Goal: Task Accomplishment & Management: Manage account settings

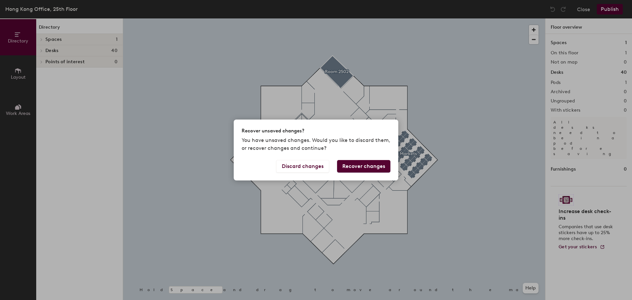
click at [362, 166] on button "Recover changes" at bounding box center [363, 166] width 53 height 13
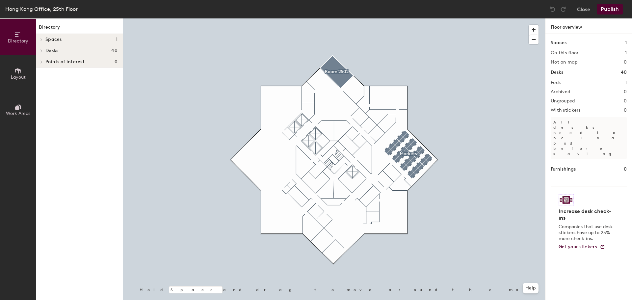
click at [607, 7] on button "Publish" at bounding box center [610, 9] width 26 height 11
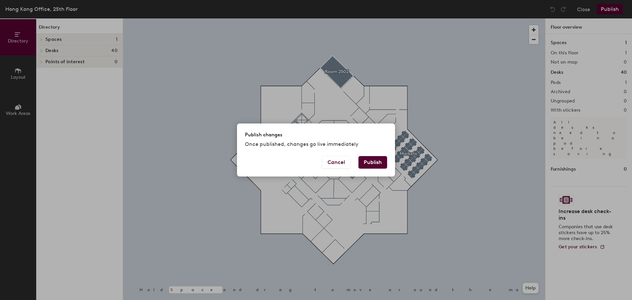
click at [366, 161] on button "Publish" at bounding box center [373, 162] width 29 height 13
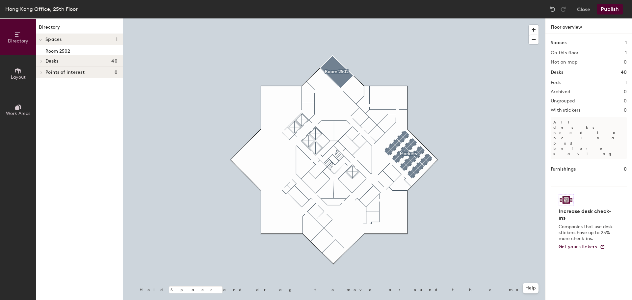
click at [19, 74] on icon at bounding box center [17, 70] width 7 height 7
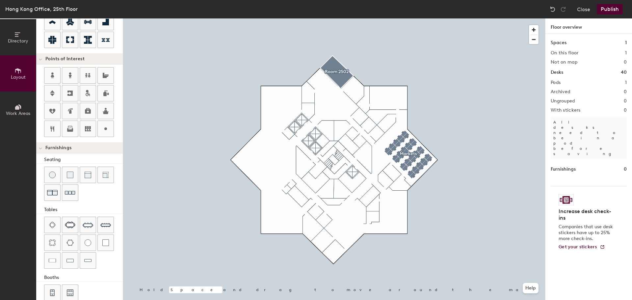
scroll to position [107, 0]
click at [538, 29] on span "button" at bounding box center [534, 30] width 10 height 10
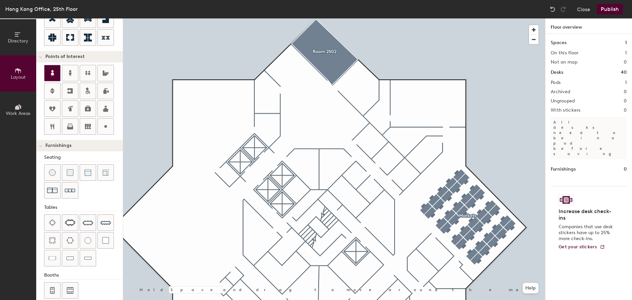
click at [47, 73] on div at bounding box center [52, 73] width 16 height 16
click at [325, 177] on span "Done" at bounding box center [328, 177] width 19 height 11
click at [74, 71] on div at bounding box center [70, 73] width 16 height 16
click at [354, 178] on span "Done" at bounding box center [355, 178] width 19 height 11
click at [333, 18] on div at bounding box center [334, 18] width 422 height 0
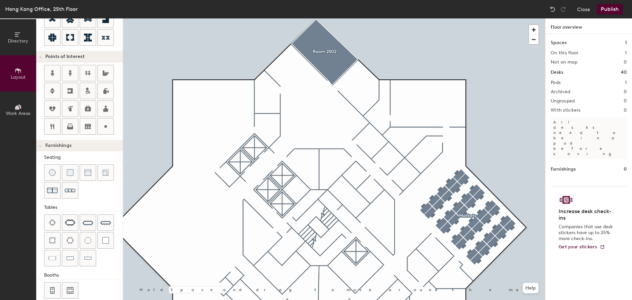
click at [41, 58] on icon at bounding box center [40, 57] width 3 height 3
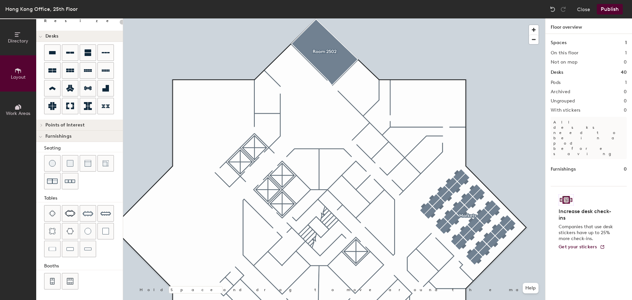
click at [43, 124] on span at bounding box center [41, 125] width 6 height 3
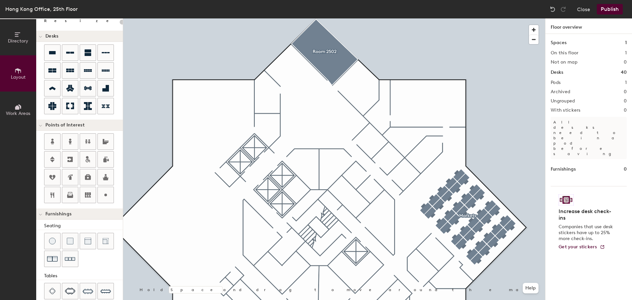
scroll to position [107, 0]
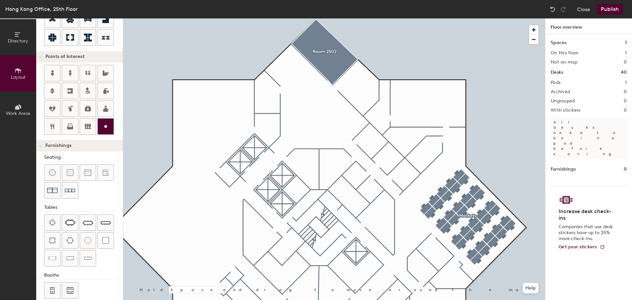
click at [102, 127] on icon at bounding box center [106, 127] width 8 height 8
click at [53, 73] on icon at bounding box center [52, 73] width 3 height 6
click at [58, 78] on div at bounding box center [52, 73] width 16 height 16
click at [52, 71] on icon at bounding box center [52, 73] width 3 height 6
click at [326, 173] on span "Done" at bounding box center [328, 175] width 19 height 11
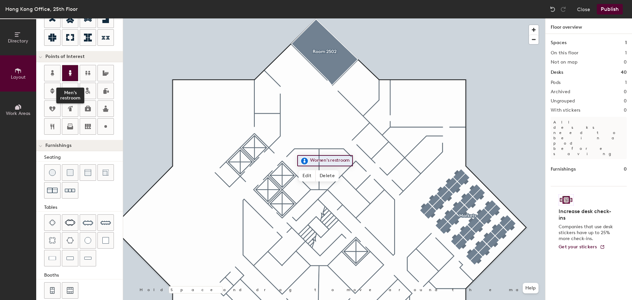
click at [75, 73] on div at bounding box center [70, 73] width 16 height 16
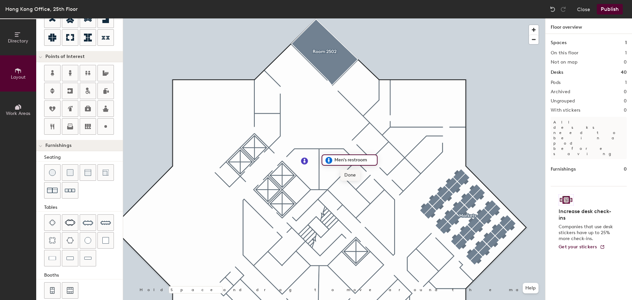
click at [350, 176] on span "Done" at bounding box center [350, 175] width 19 height 11
click at [313, 173] on span "Edit" at bounding box center [307, 175] width 17 height 11
click at [345, 135] on div "Women's restroom Done Hold Space and drag to move around the map. Help" at bounding box center [334, 159] width 422 height 282
click at [57, 73] on div at bounding box center [52, 73] width 16 height 16
drag, startPoint x: 306, startPoint y: 169, endPoint x: 306, endPoint y: 165, distance: 3.6
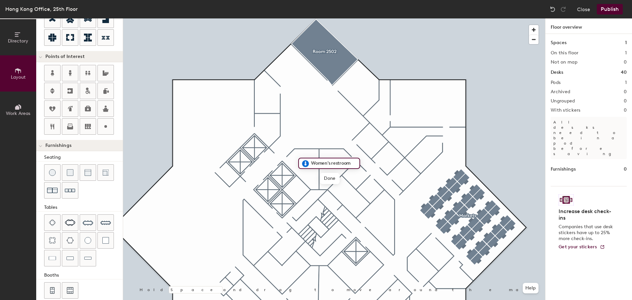
click at [306, 165] on div "Women's restroom" at bounding box center [329, 163] width 62 height 11
click at [56, 287] on div at bounding box center [52, 291] width 16 height 16
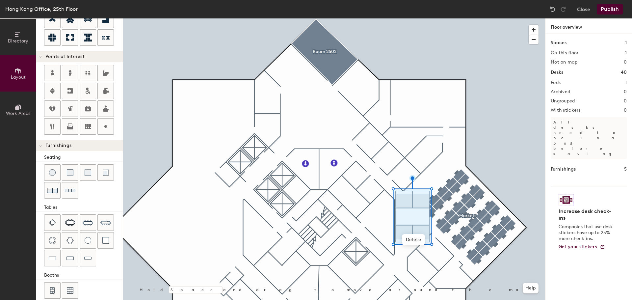
type input "20"
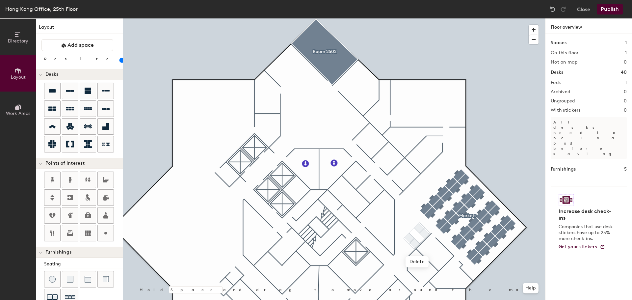
scroll to position [107, 0]
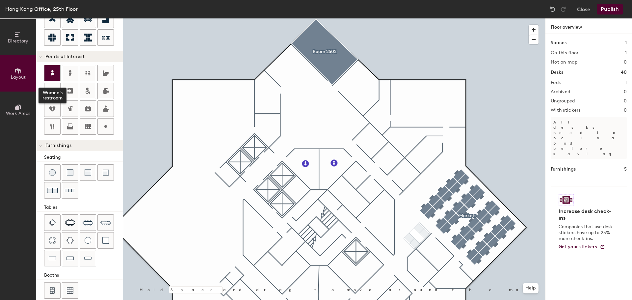
click at [56, 72] on icon at bounding box center [52, 73] width 8 height 8
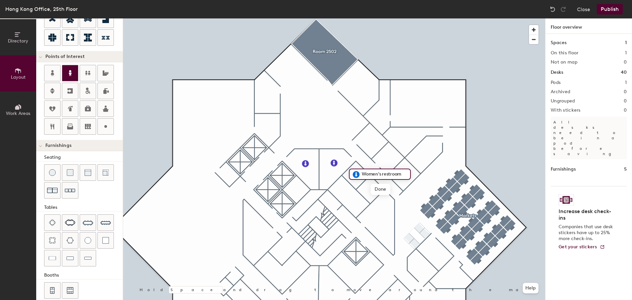
click at [77, 76] on div at bounding box center [70, 73] width 16 height 16
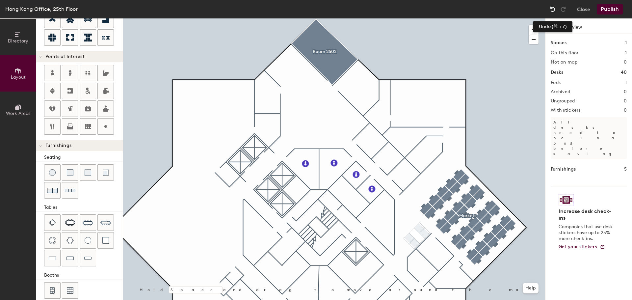
click at [550, 6] on img at bounding box center [553, 9] width 7 height 7
click at [371, 18] on div at bounding box center [334, 18] width 422 height 0
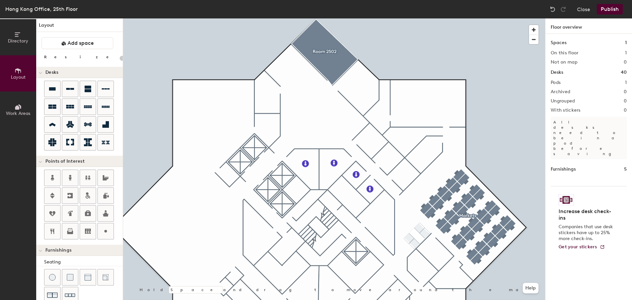
scroll to position [0, 0]
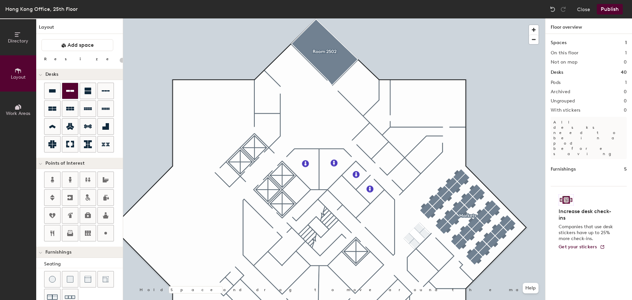
click at [69, 95] on icon at bounding box center [70, 91] width 8 height 8
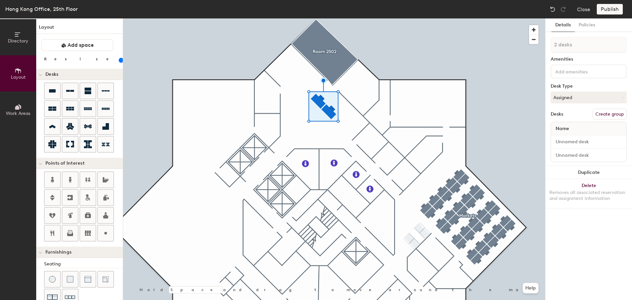
click at [575, 76] on div at bounding box center [589, 72] width 76 height 14
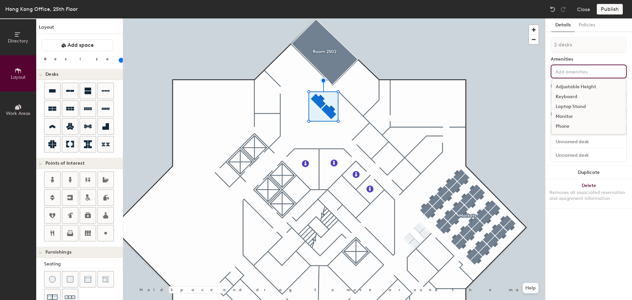
click at [575, 76] on div "Adjustable Height Keyboard Laptop Stand Monitor Phone" at bounding box center [589, 72] width 76 height 14
click at [587, 26] on button "Policies" at bounding box center [587, 25] width 24 height 14
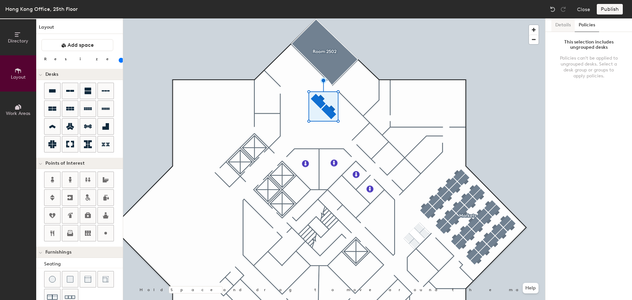
click at [570, 26] on button "Details" at bounding box center [563, 25] width 23 height 14
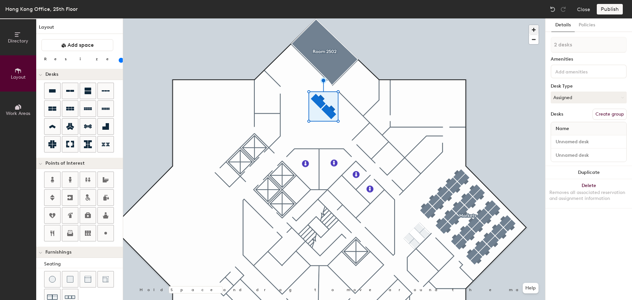
type input "120"
type input "1 desk"
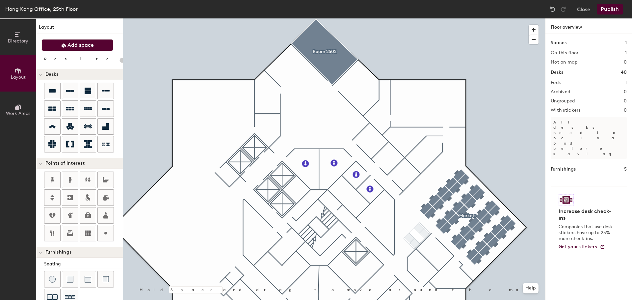
click at [98, 47] on button "Add space" at bounding box center [78, 45] width 72 height 12
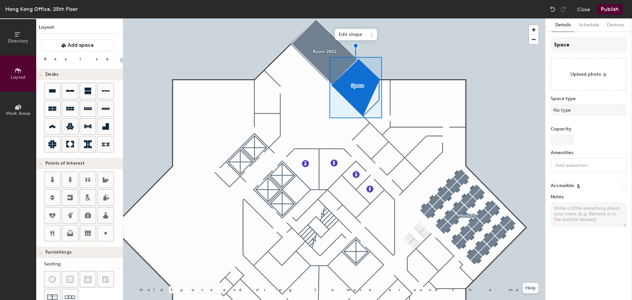
type input "20"
click at [348, 34] on span "Edit shape" at bounding box center [351, 34] width 32 height 11
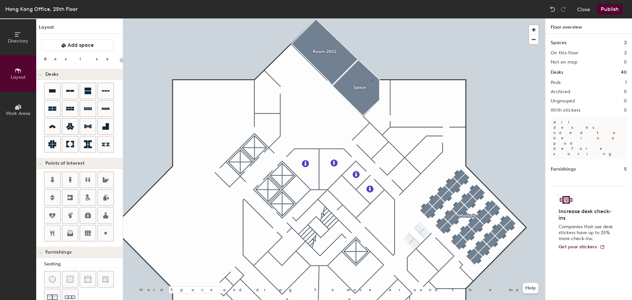
click at [372, 18] on div at bounding box center [334, 18] width 422 height 0
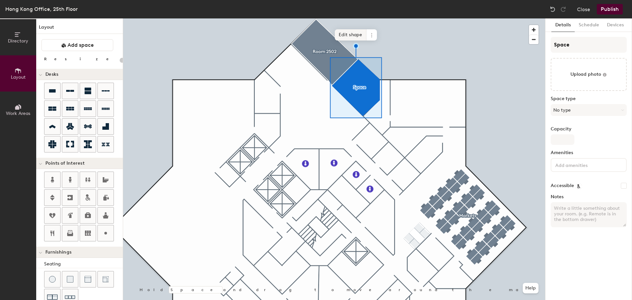
click at [353, 32] on span "Edit shape" at bounding box center [351, 34] width 32 height 11
click at [347, 34] on span "Edit shape" at bounding box center [351, 34] width 32 height 11
click at [348, 32] on span "Edit shape" at bounding box center [351, 34] width 32 height 11
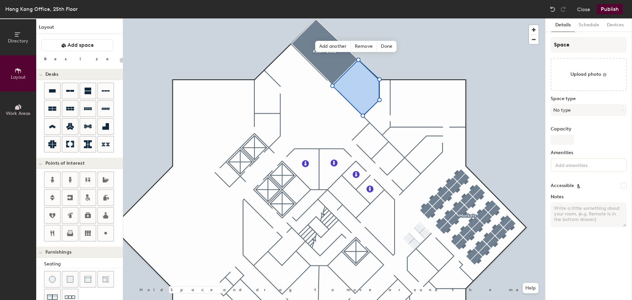
type input "20"
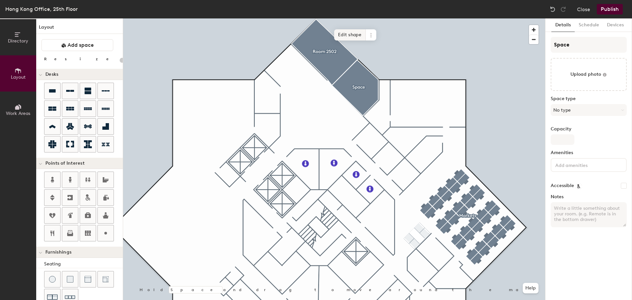
click at [346, 33] on span "Edit shape" at bounding box center [350, 34] width 32 height 11
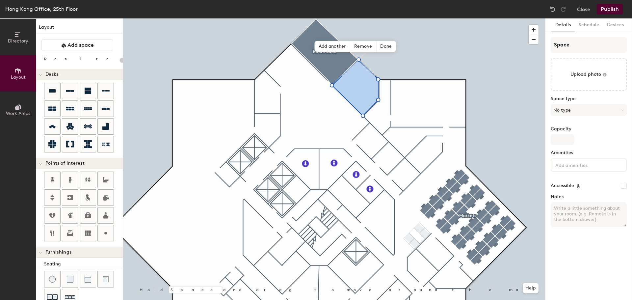
click at [388, 50] on span "Done" at bounding box center [385, 46] width 19 height 11
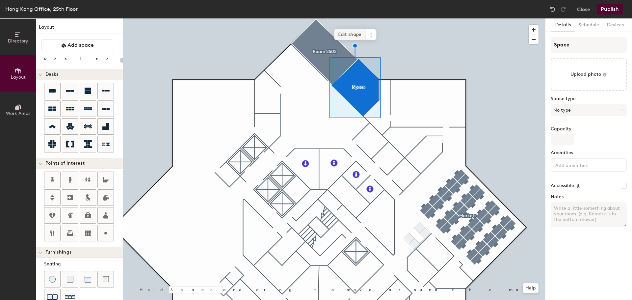
click at [342, 36] on span "Edit shape" at bounding box center [350, 34] width 32 height 11
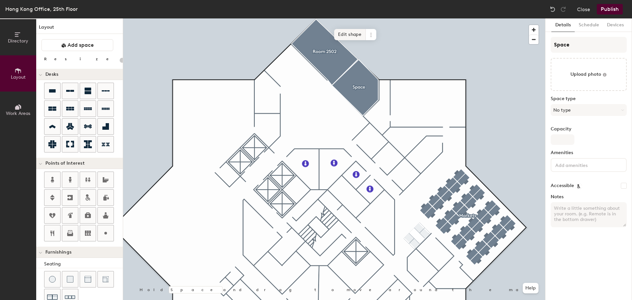
click at [343, 34] on span "Edit shape" at bounding box center [350, 34] width 32 height 11
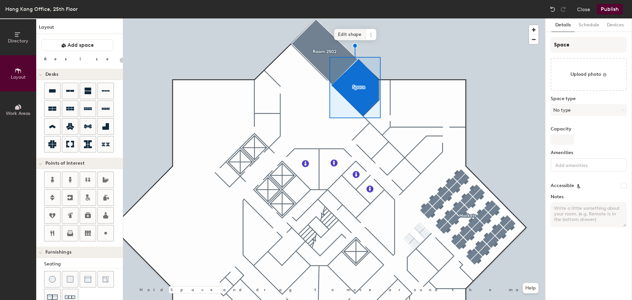
click at [352, 38] on span "Edit shape" at bounding box center [350, 34] width 32 height 11
click at [354, 37] on span "Edit shape" at bounding box center [350, 34] width 32 height 11
click at [347, 33] on span "Edit shape" at bounding box center [350, 34] width 32 height 11
type input "20"
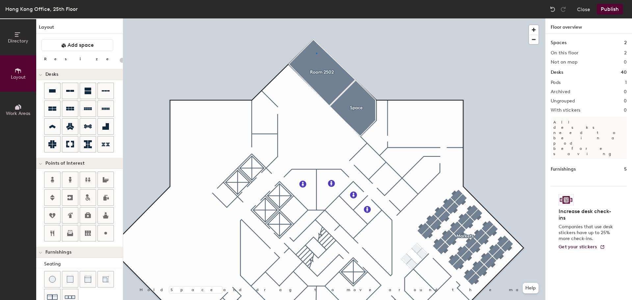
click at [317, 18] on div at bounding box center [334, 18] width 422 height 0
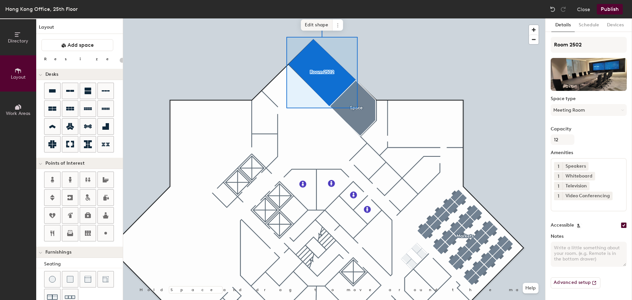
click at [323, 24] on span "Edit shape" at bounding box center [317, 24] width 32 height 11
click at [315, 21] on span "Edit shape" at bounding box center [317, 24] width 32 height 11
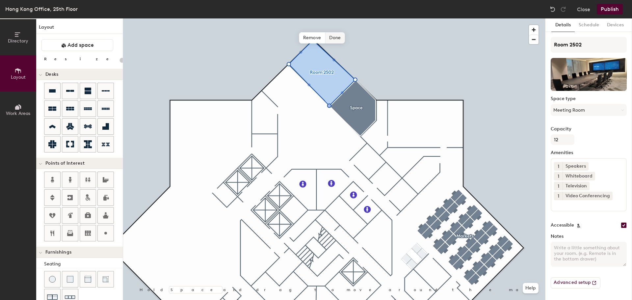
click at [337, 38] on span "Done" at bounding box center [334, 37] width 19 height 11
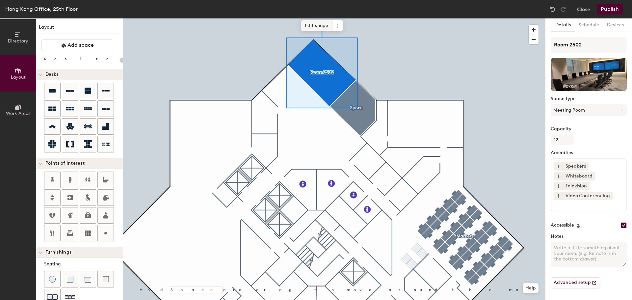
click at [318, 27] on span "Edit shape" at bounding box center [317, 25] width 32 height 11
click at [315, 25] on span "Edit shape" at bounding box center [317, 24] width 32 height 11
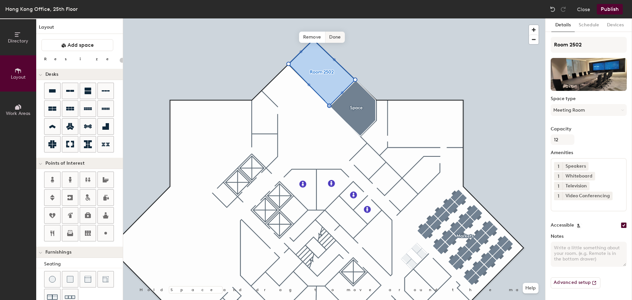
click at [339, 35] on span "Done" at bounding box center [334, 37] width 19 height 11
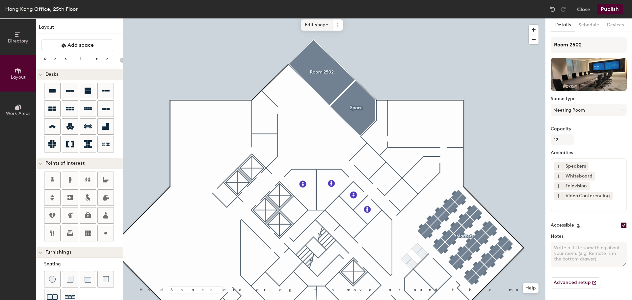
click at [311, 27] on span "Edit shape" at bounding box center [317, 24] width 32 height 11
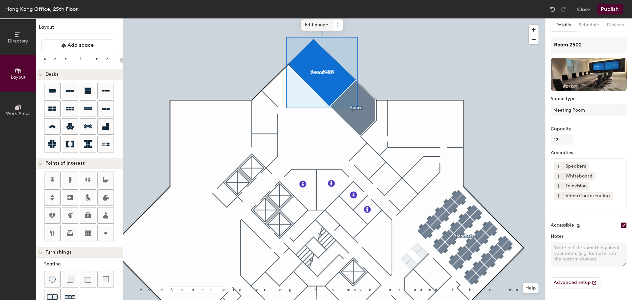
click at [310, 25] on span "Edit shape" at bounding box center [317, 24] width 32 height 11
type input "20"
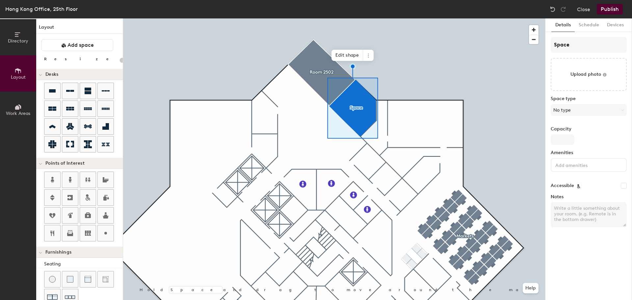
type input "20"
click at [581, 44] on input "Space" at bounding box center [589, 45] width 76 height 16
click at [435, 24] on div "Directory Layout Work Areas Layout Add space Resize Desks Points of Interest Fu…" at bounding box center [316, 159] width 632 height 282
type input "Ro"
type input "20"
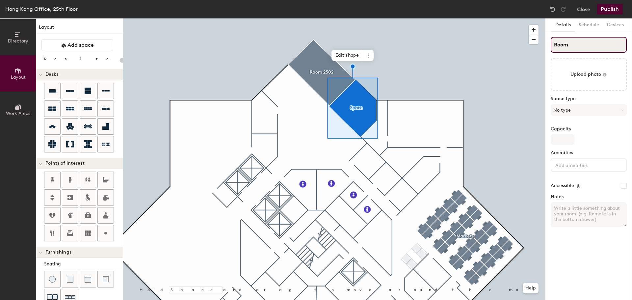
type input "Room"
type input "20"
type input "Room 2"
type input "20"
type input "Room 25"
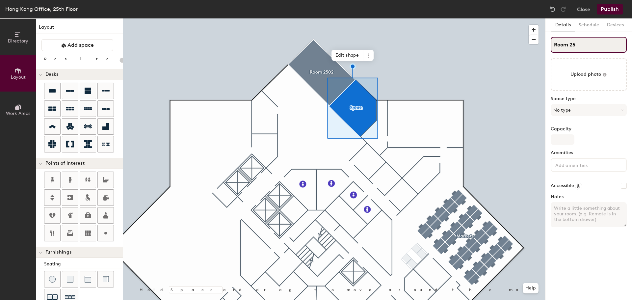
type input "20"
type input "Room 250"
type input "20"
type input "Room 2503"
type input "20"
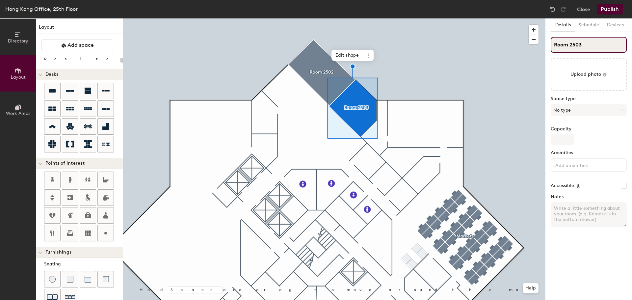
type input "Room 2503"
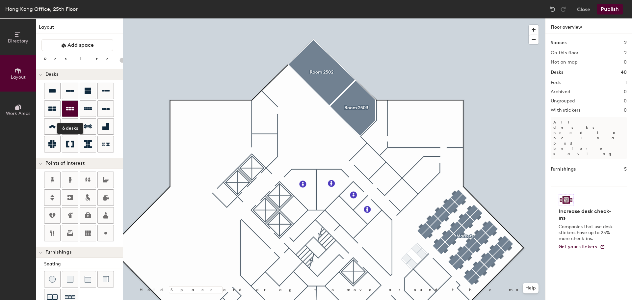
click at [66, 107] on div at bounding box center [70, 109] width 16 height 16
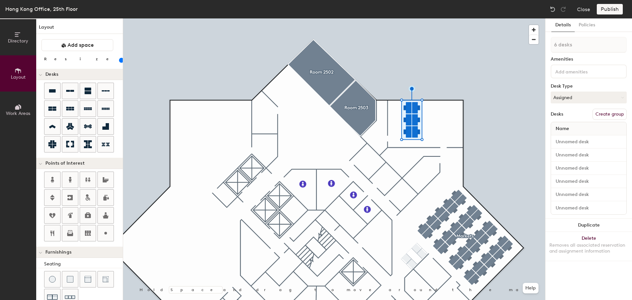
type input "100"
type input "1 desk"
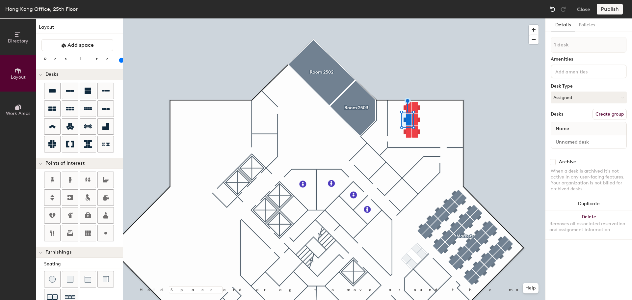
click at [548, 9] on div at bounding box center [553, 9] width 11 height 11
type input "100"
type input "6 desks"
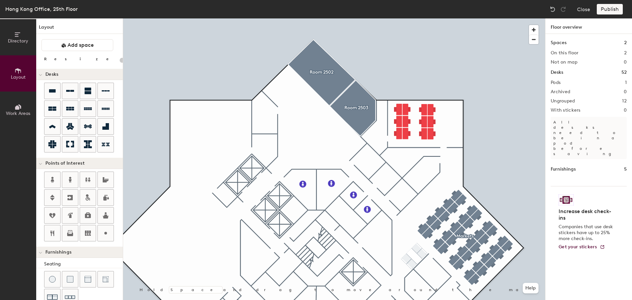
click at [431, 18] on div at bounding box center [334, 18] width 422 height 0
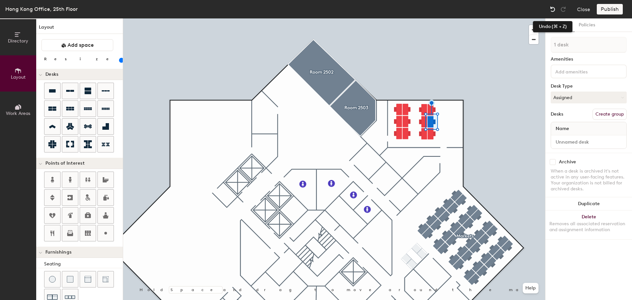
click at [553, 5] on div at bounding box center [553, 9] width 11 height 11
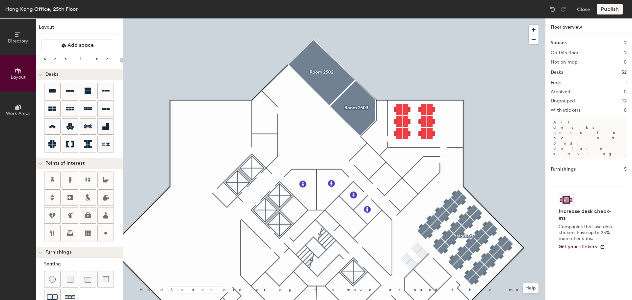
type input "20"
click at [91, 88] on icon at bounding box center [88, 91] width 7 height 7
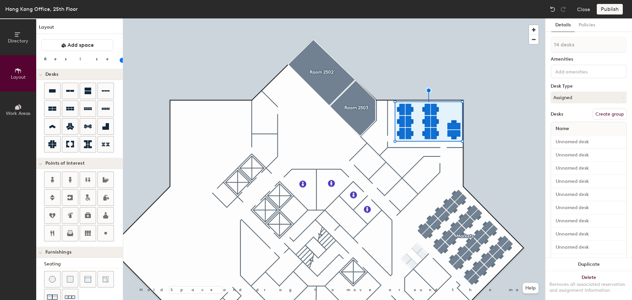
click at [565, 74] on input at bounding box center [583, 71] width 59 height 8
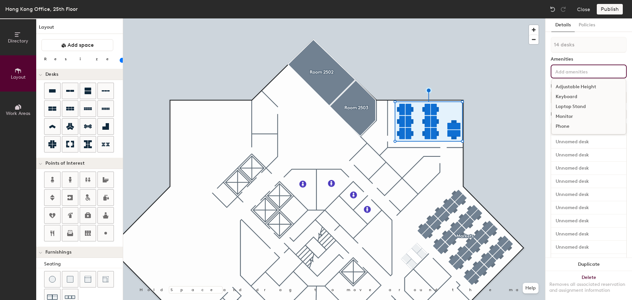
click at [565, 74] on input at bounding box center [583, 71] width 59 height 8
click at [572, 69] on input at bounding box center [583, 71] width 59 height 8
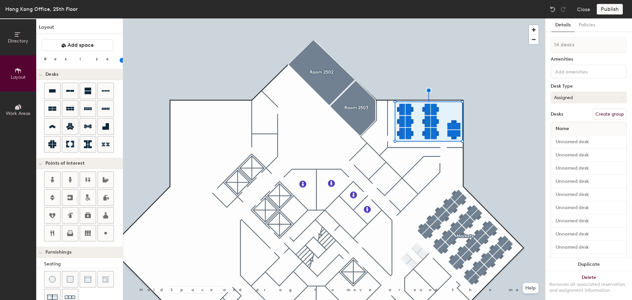
click at [569, 100] on button "Assigned" at bounding box center [589, 98] width 76 height 12
click at [599, 114] on button "Create group" at bounding box center [610, 114] width 34 height 11
type input "20"
type input "Pod"
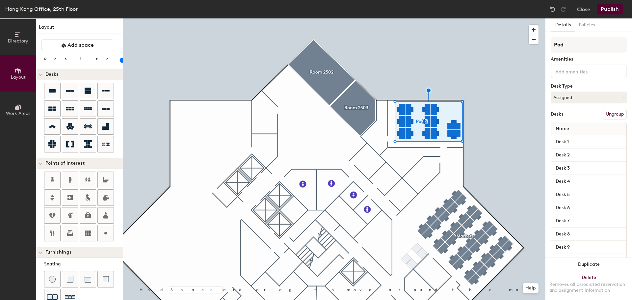
type input "20"
type input "P"
type input "20"
type input "M"
type input "20"
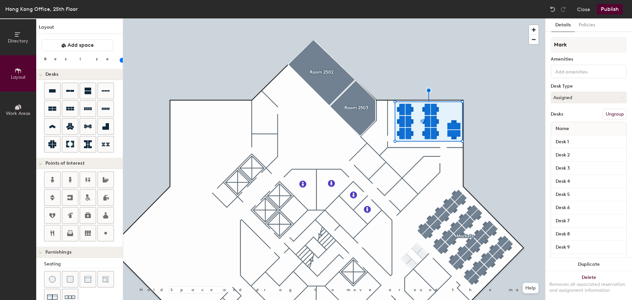
type input "Marke"
type input "20"
type input "Market"
type input "20"
type input "Markets"
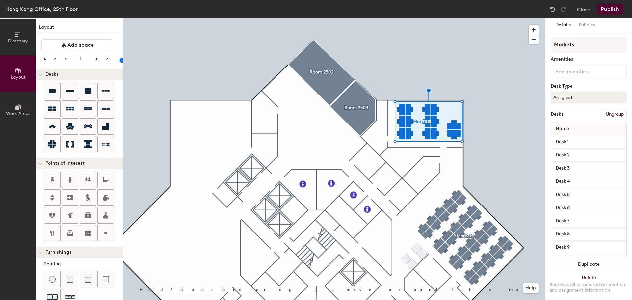
type input "20"
type input "Markets"
type input "20"
click at [577, 46] on input "Markets" at bounding box center [589, 45] width 76 height 16
type input "Mark"
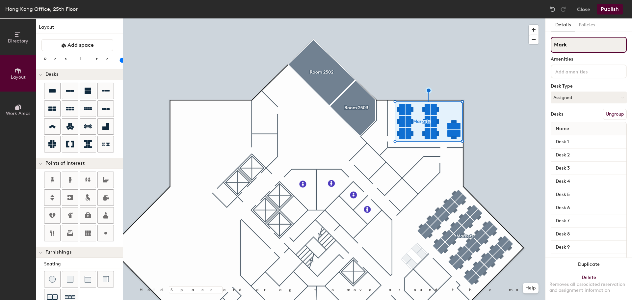
type input "20"
type input "M"
type input "20"
type input "Fi"
type input "20"
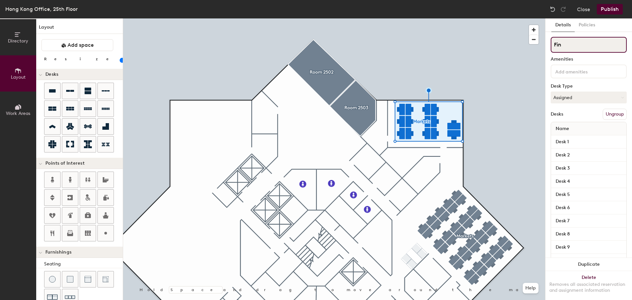
type input "Fina"
type input "20"
type input "[PERSON_NAME]"
type input "20"
type input "Finance"
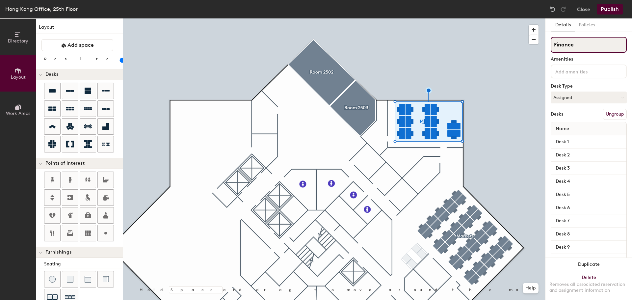
type input "20"
type input "Finance,"
type input "20"
type input "Finance,"
type input "20"
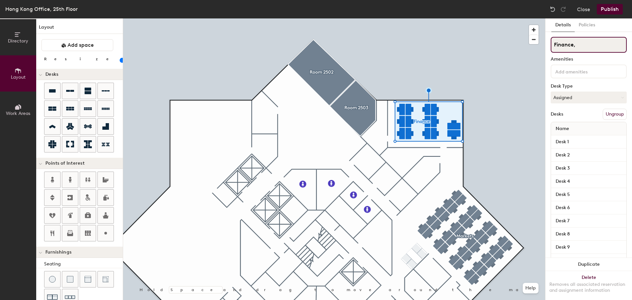
type input "Finance, H"
type input "20"
type input "Finance, HR"
type input "20"
type input "Finance, HR,"
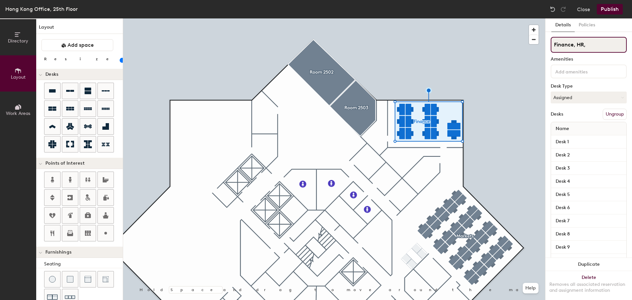
type input "20"
type input "Finance, HR, i"
type input "20"
type input "Finance, HR, it"
type input "20"
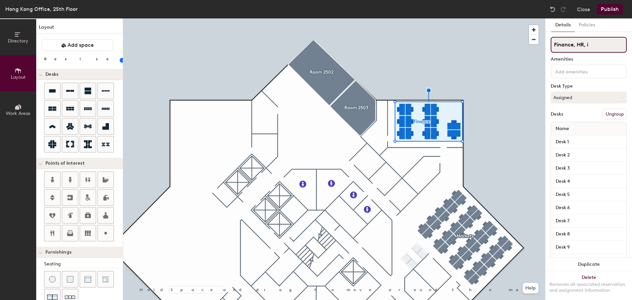
type input "Finance, HR,"
type input "20"
type input "Finance, HR, IT"
type input "20"
type input "Finance, HR, IT"
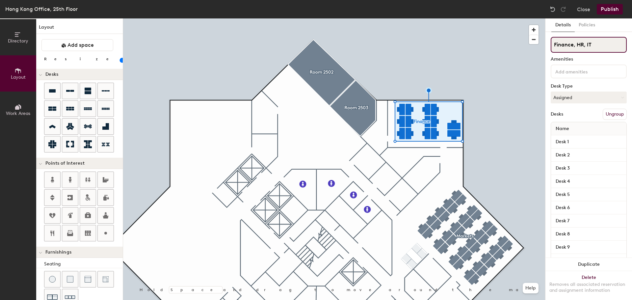
type input "20"
type input "Finance, HR, IT"
type input "20"
type input "Finance, HR, IT,"
type input "20"
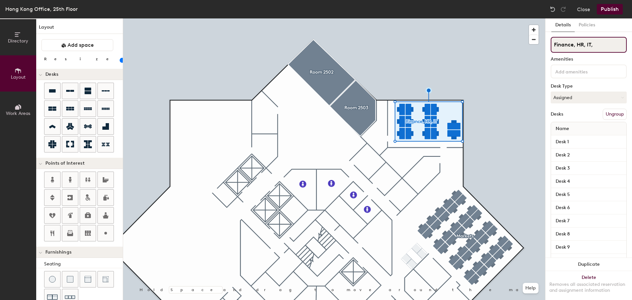
type input "Finance, HR, IT, f"
type input "20"
type input "Finance, HR, IT, F"
type input "20"
type input "Finance, HR, IT, Fac"
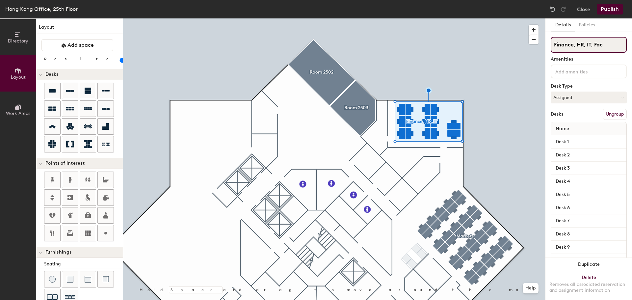
type input "20"
type input "Finance, HR, IT, Facilit"
type input "20"
type input "Finance, HR, IT, Facilite"
type input "20"
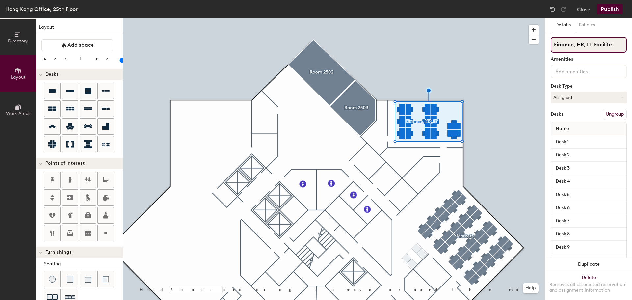
type input "Finance, HR, IT, Facilites"
type input "20"
click at [610, 45] on input "Finance, HR, IT, Facilites" at bounding box center [589, 45] width 76 height 16
type input "Finance, HR, IT, Facilite"
type input "20"
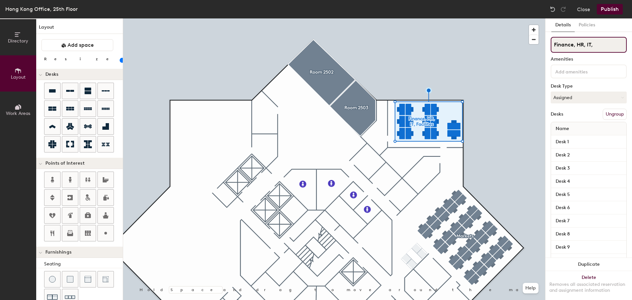
type input "Finance, HR, IT,"
type input "20"
type input "Finance, HR, IT"
type input "20"
type input "Finance, HR, I"
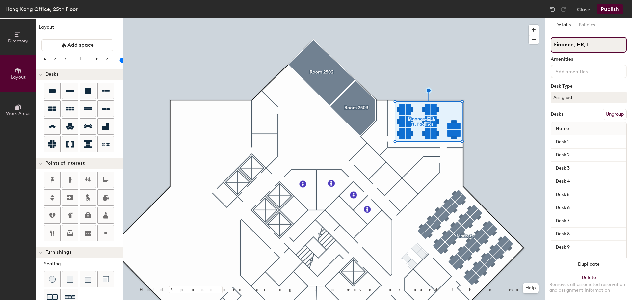
type input "20"
type input "Finance, HR,"
type input "20"
type input "Finance, HR,"
type input "20"
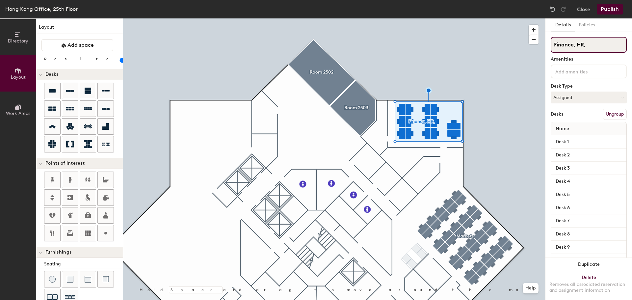
type input "Finance, HR, F"
type input "20"
type input "Finance, HR, Fac"
type input "20"
type input "Finance, HR, Facili"
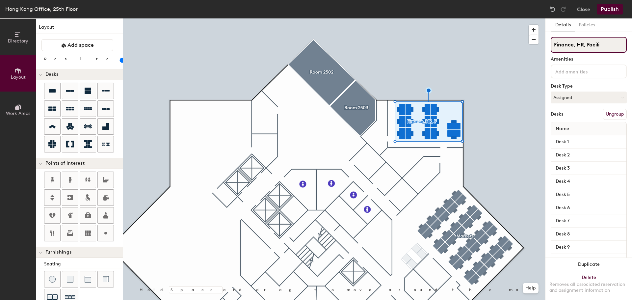
type input "20"
type input "Finance, HR, Facilitie"
type input "20"
type input "Finance, HR, Facilities"
type input "20"
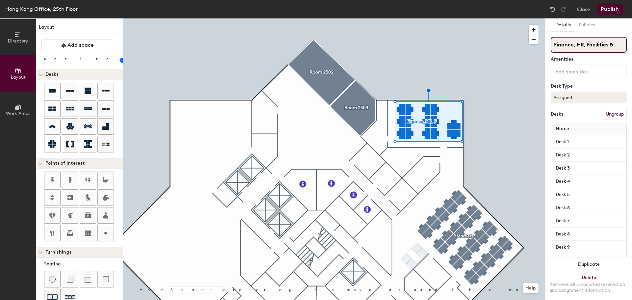
type input "Finance, HR, Facilities &"
type input "20"
type input "Finance, HR, Facilities & I"
type input "20"
type input "Finance, HR, Facilities & IT"
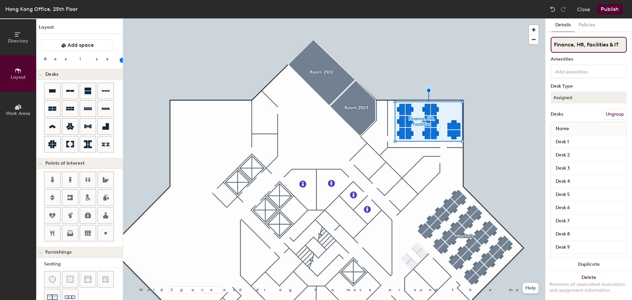
scroll to position [0, 1]
type input "20"
type input "Finance, HR, Facilities & IT"
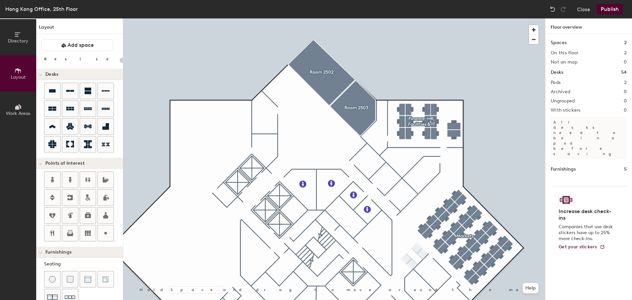
click at [602, 10] on button "Publish" at bounding box center [610, 9] width 26 height 11
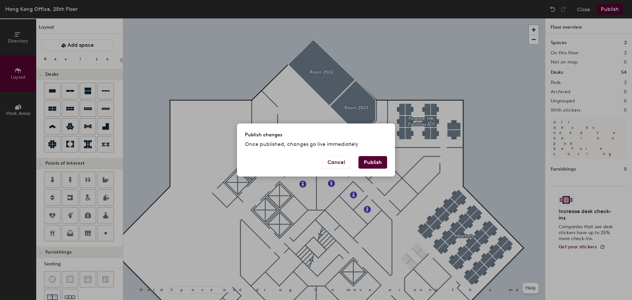
click at [366, 164] on button "Publish" at bounding box center [373, 162] width 29 height 13
type input "20"
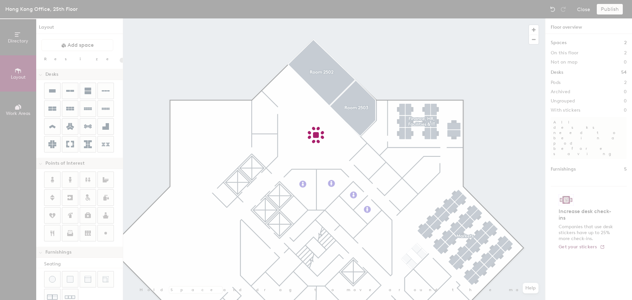
click at [119, 205] on div at bounding box center [316, 150] width 632 height 300
